Goal: Information Seeking & Learning: Learn about a topic

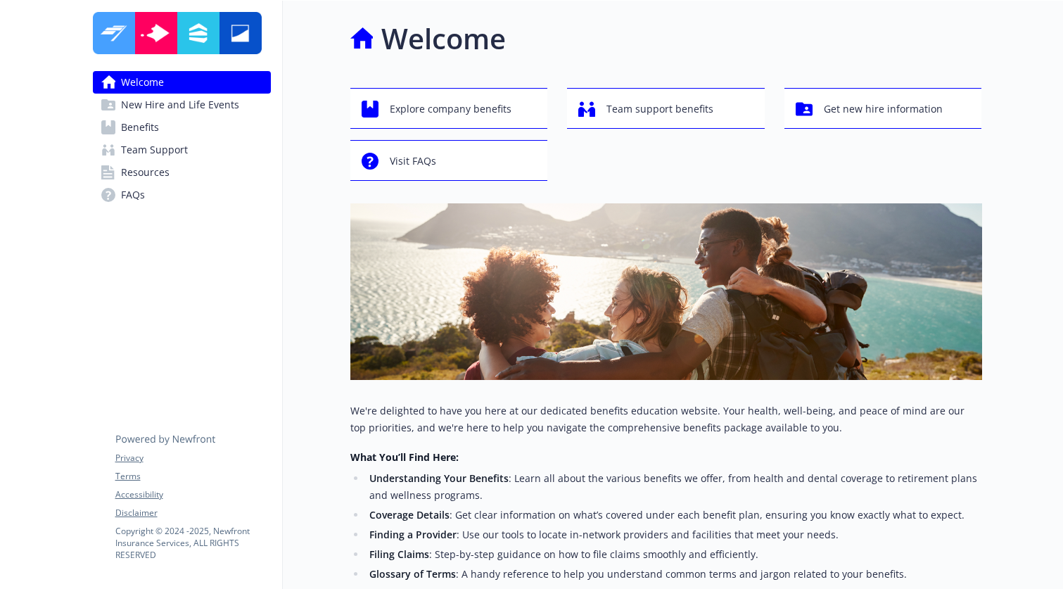
click at [141, 128] on span "Benefits" at bounding box center [140, 127] width 38 height 23
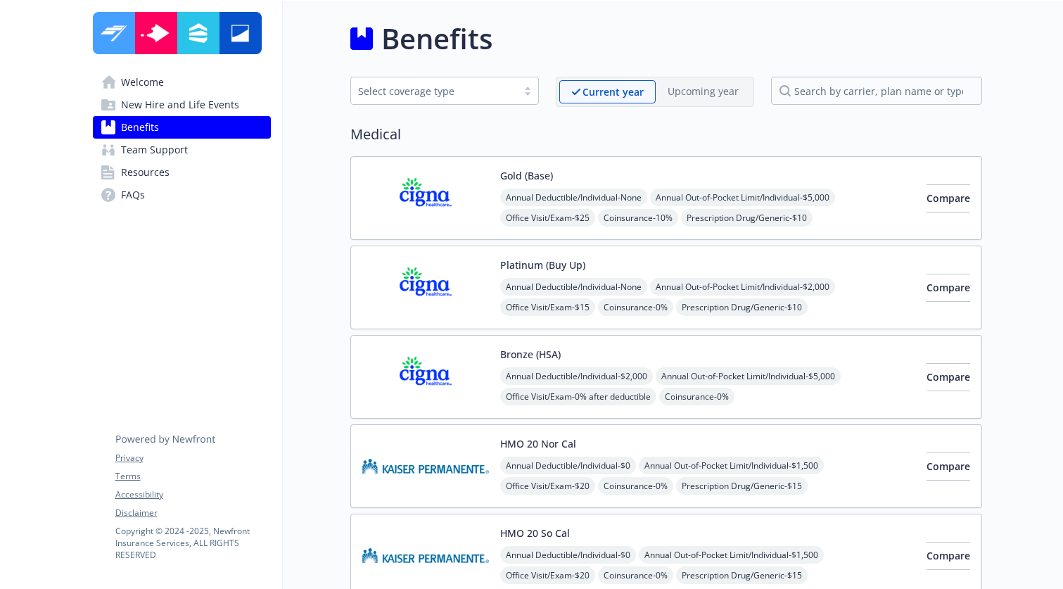
click at [146, 176] on span "Resources" at bounding box center [145, 172] width 49 height 23
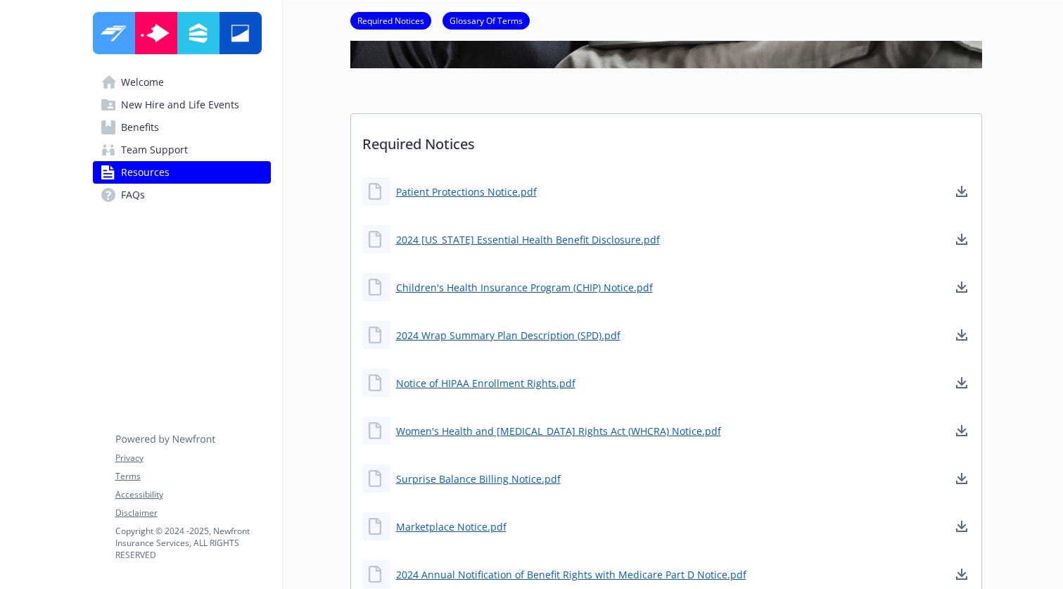
scroll to position [288, 0]
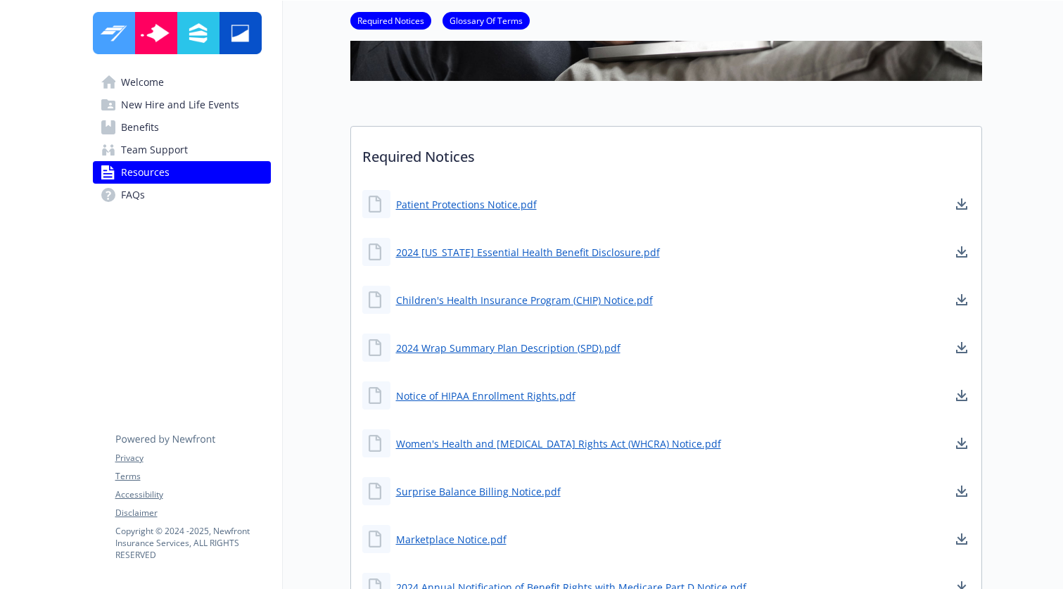
click at [150, 82] on span "Welcome" at bounding box center [142, 82] width 43 height 23
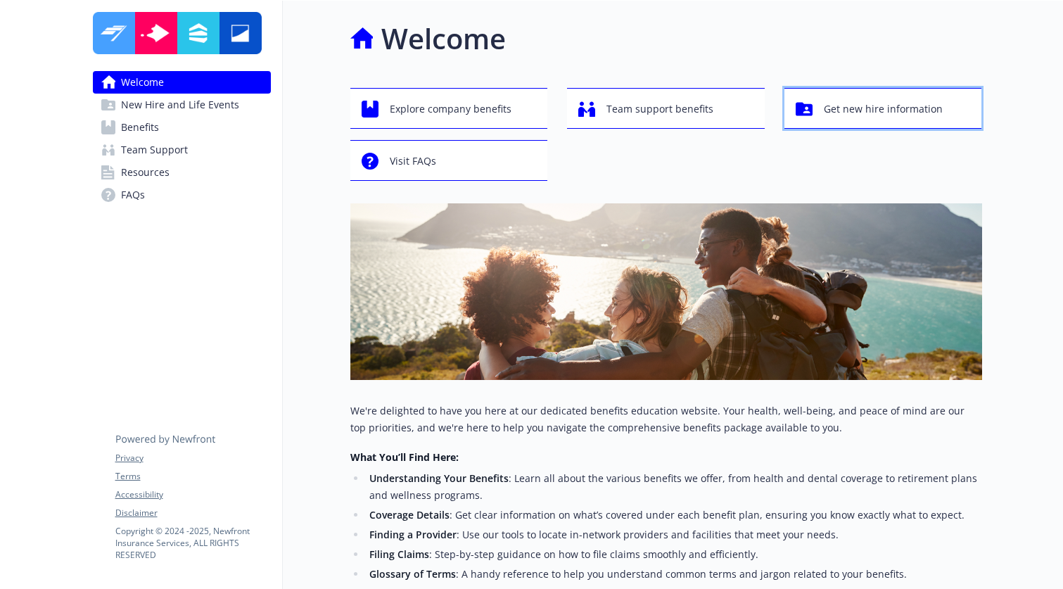
click at [867, 112] on span "Get new hire information" at bounding box center [883, 109] width 119 height 27
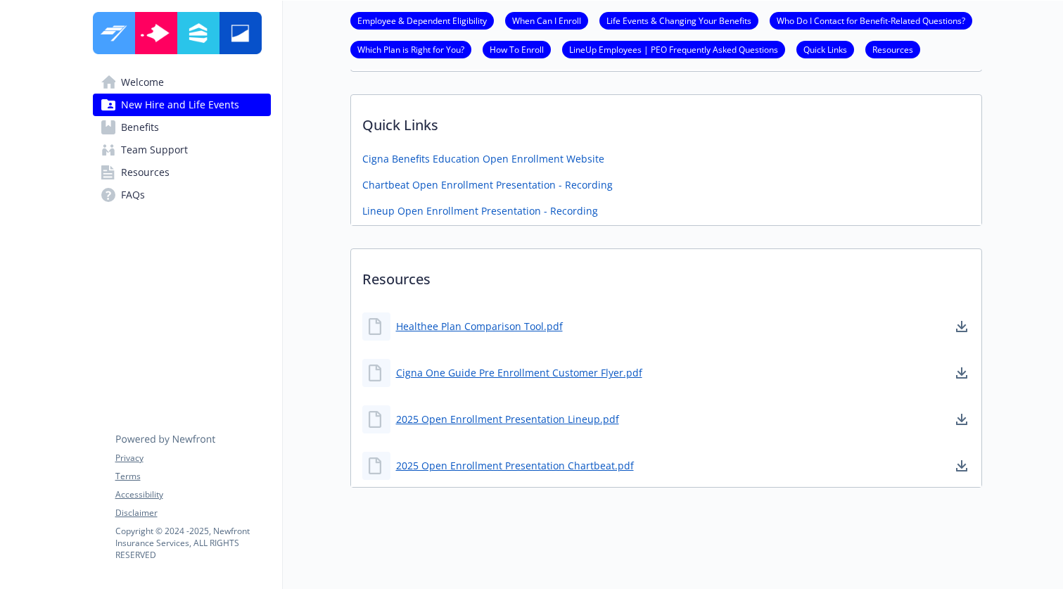
scroll to position [811, 0]
